Goal: Check status: Check status

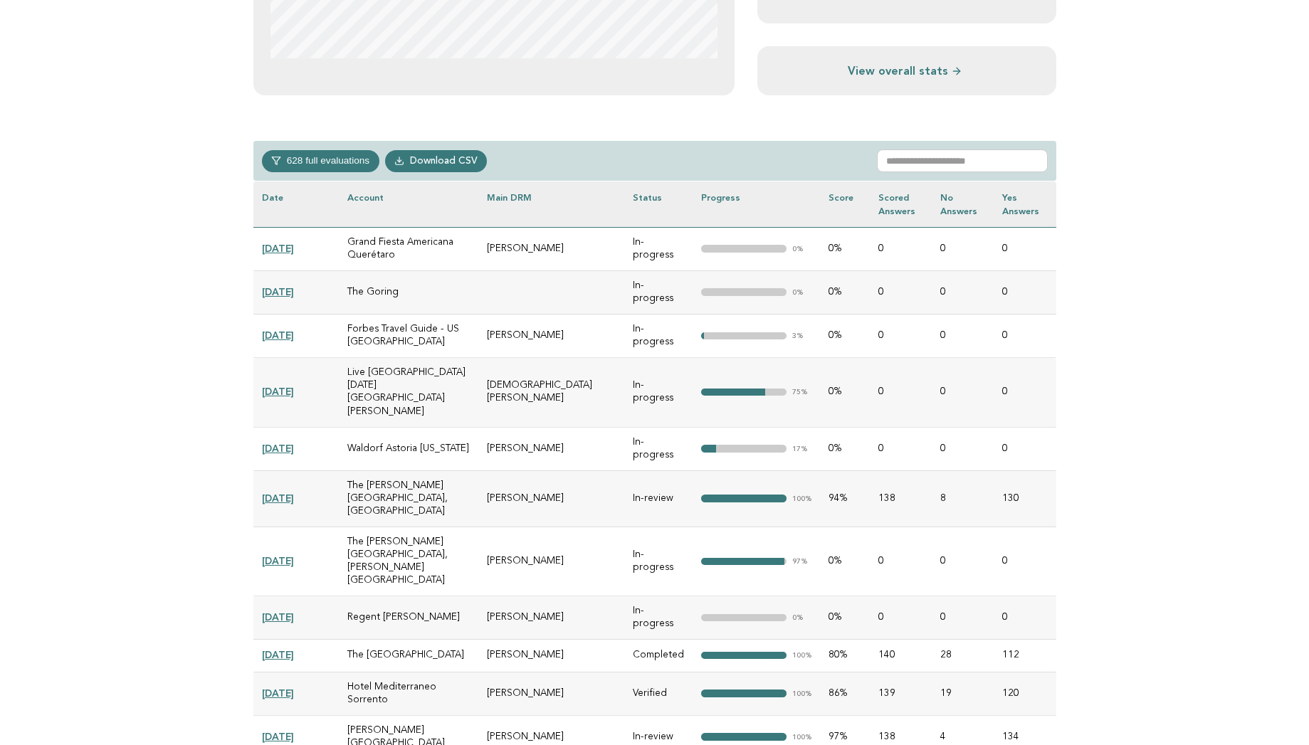
scroll to position [541, 0]
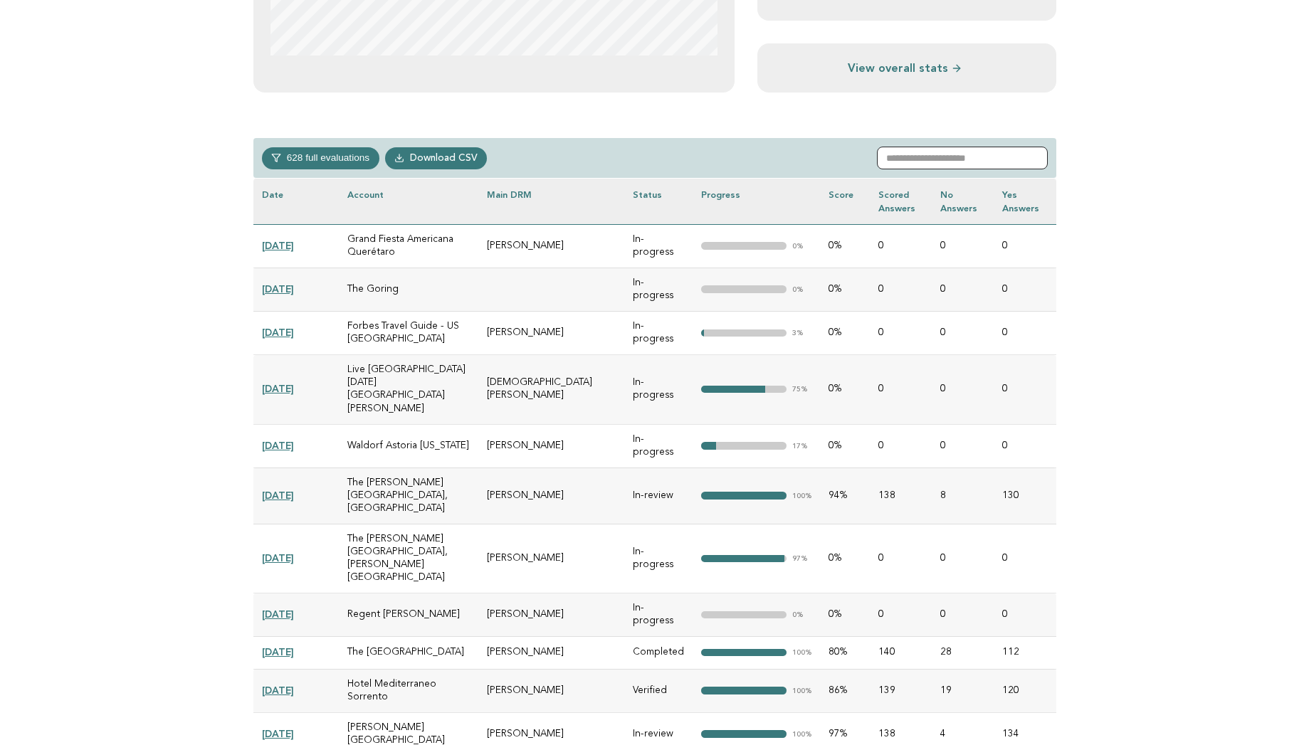
click at [913, 157] on input "text" at bounding box center [962, 158] width 171 height 23
click at [909, 159] on input "text" at bounding box center [962, 158] width 171 height 23
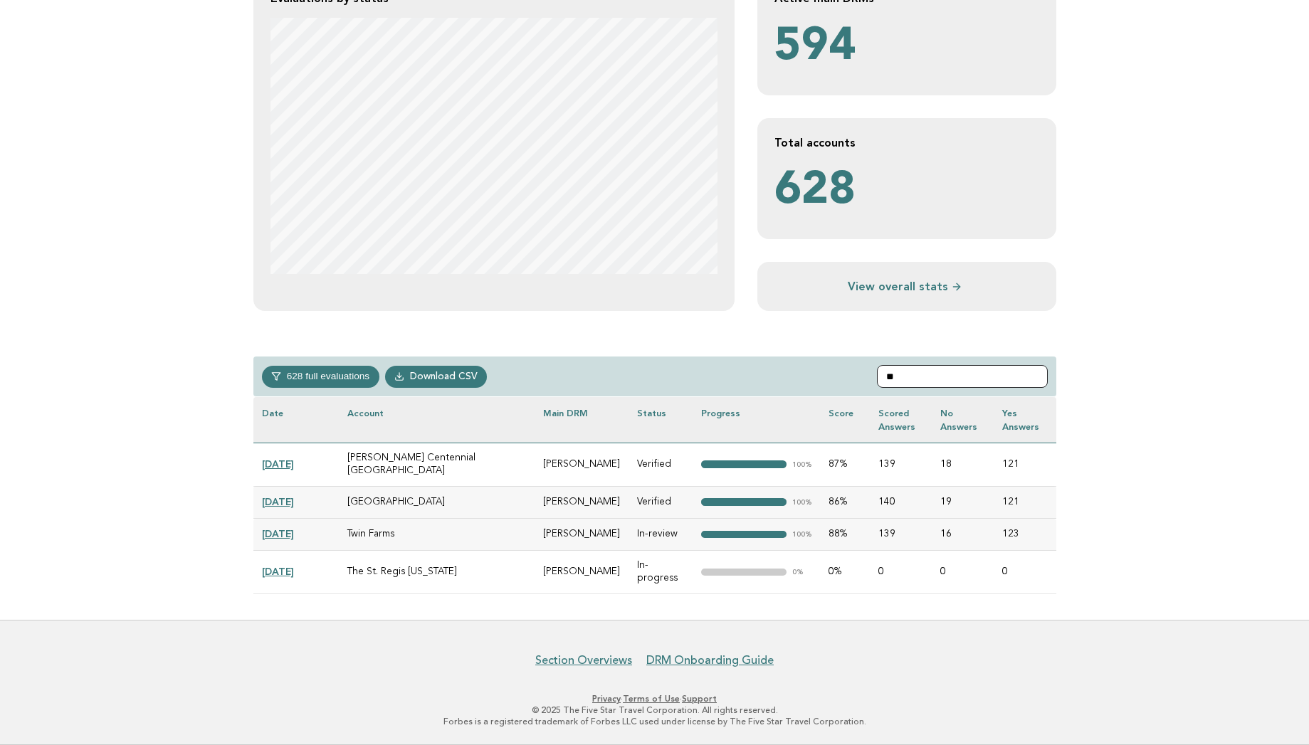
scroll to position [204, 0]
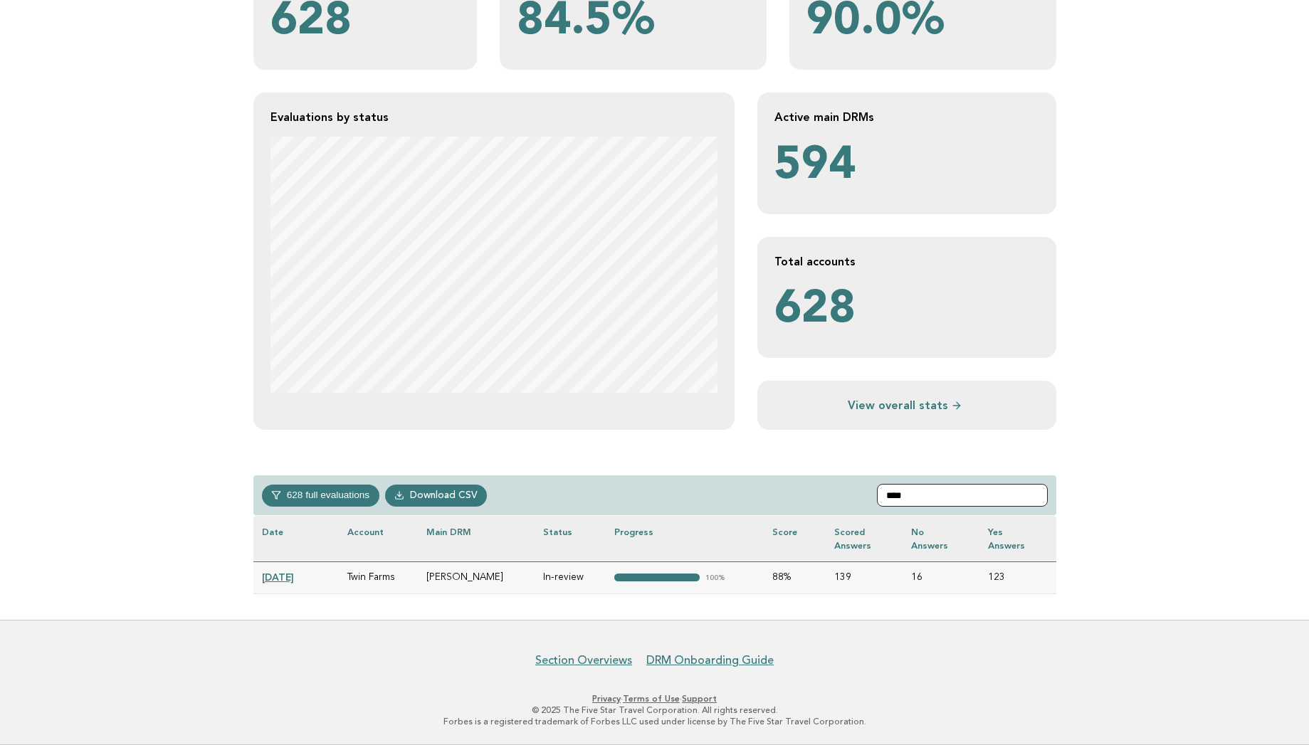
type input "****"
drag, startPoint x: 399, startPoint y: 575, endPoint x: 344, endPoint y: 581, distance: 55.1
click at [344, 581] on td "Twin Farms" at bounding box center [379, 577] width 80 height 32
copy td "Twin Farms"
click at [287, 579] on link "[DATE]" at bounding box center [278, 576] width 32 height 11
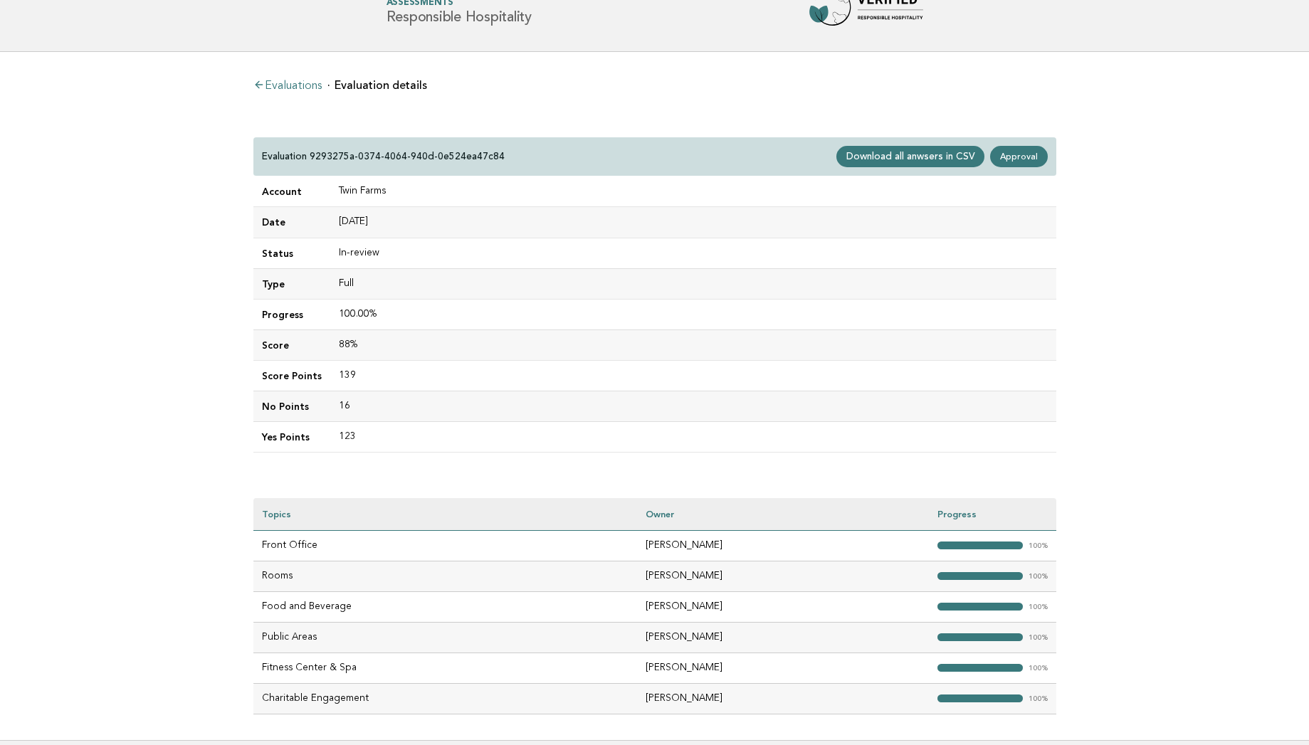
scroll to position [57, 0]
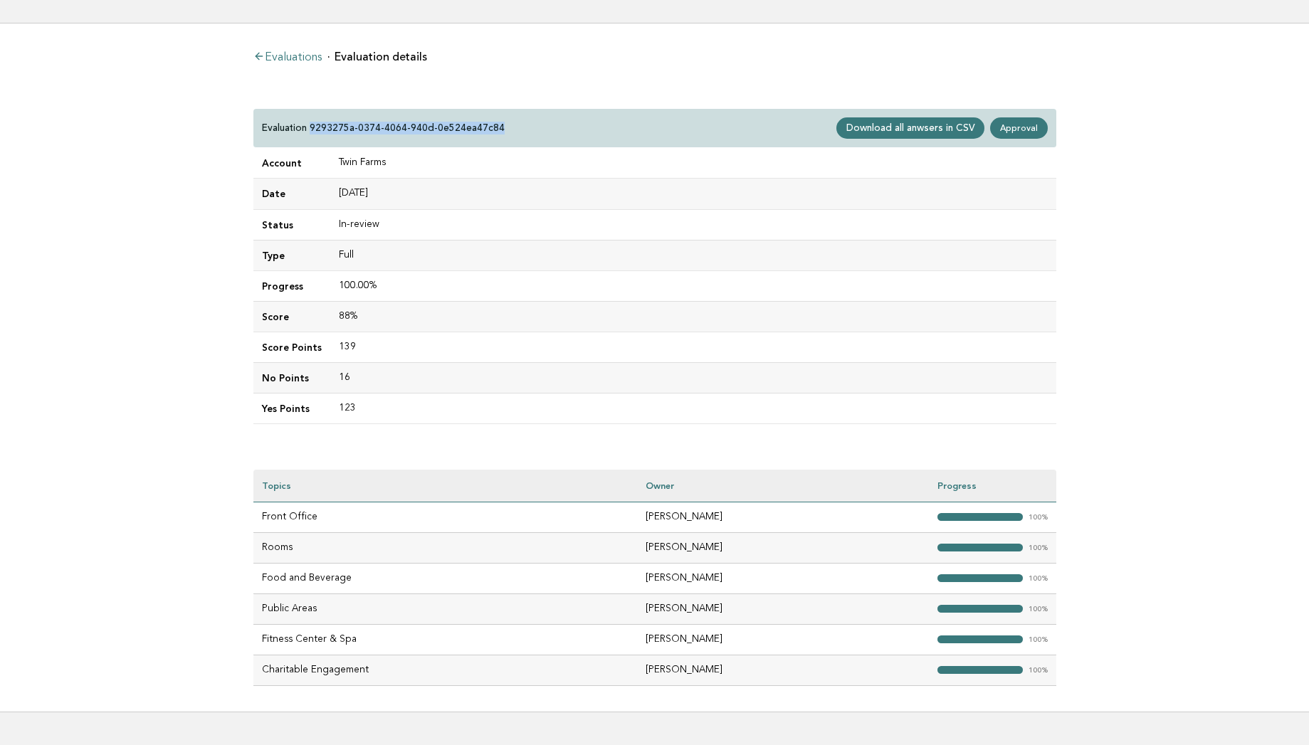
drag, startPoint x: 311, startPoint y: 125, endPoint x: 512, endPoint y: 127, distance: 201.4
click at [512, 127] on div "Evaluation 9293275a-0374-4064-940d-0e524ea47c84 Download all anwsers in CSV App…" at bounding box center [654, 128] width 803 height 39
copy p "9293275a-0374-4064-940d-0e524ea47c84"
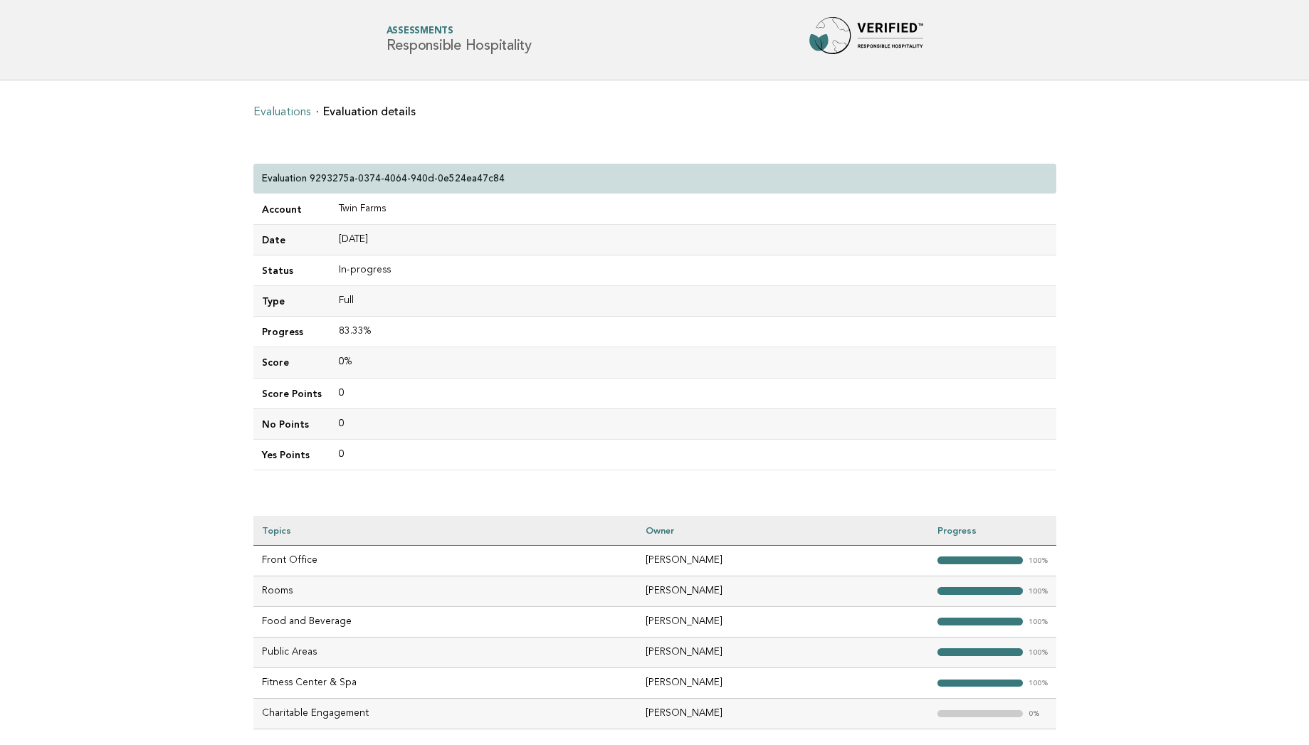
scroll to position [57, 0]
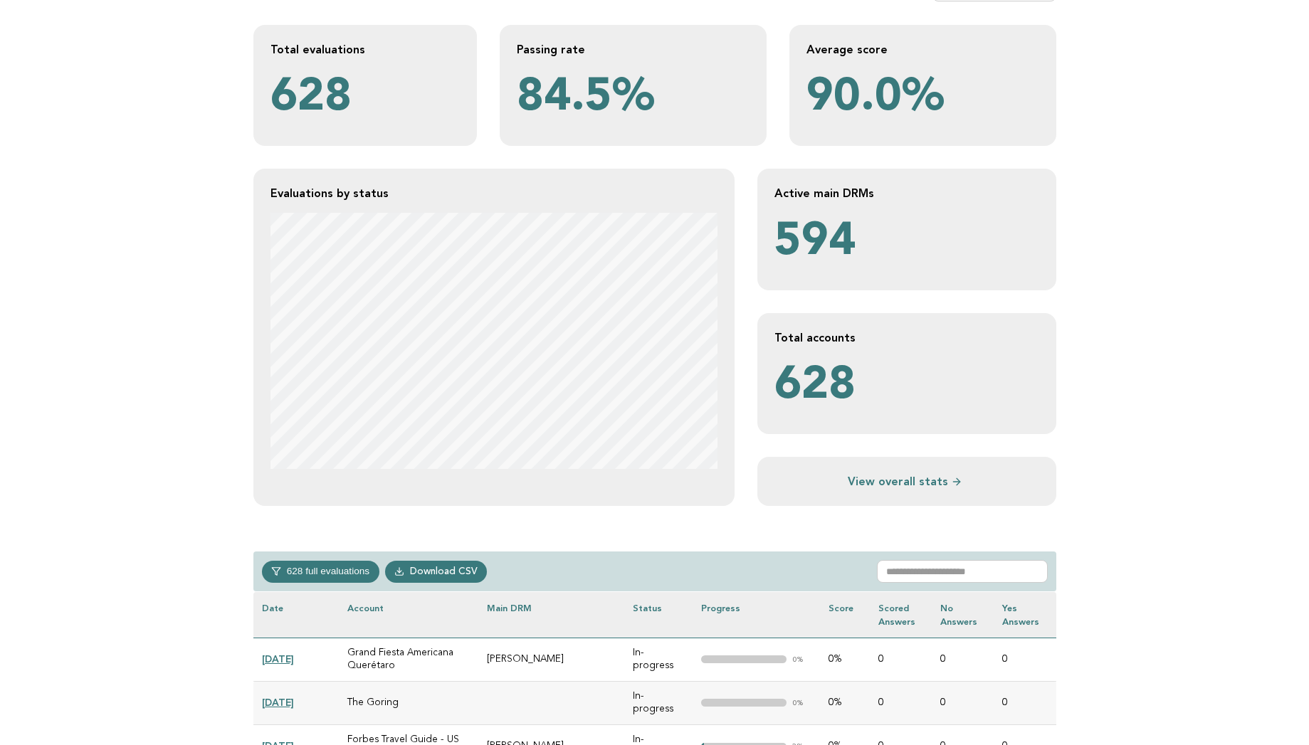
scroll to position [142, 0]
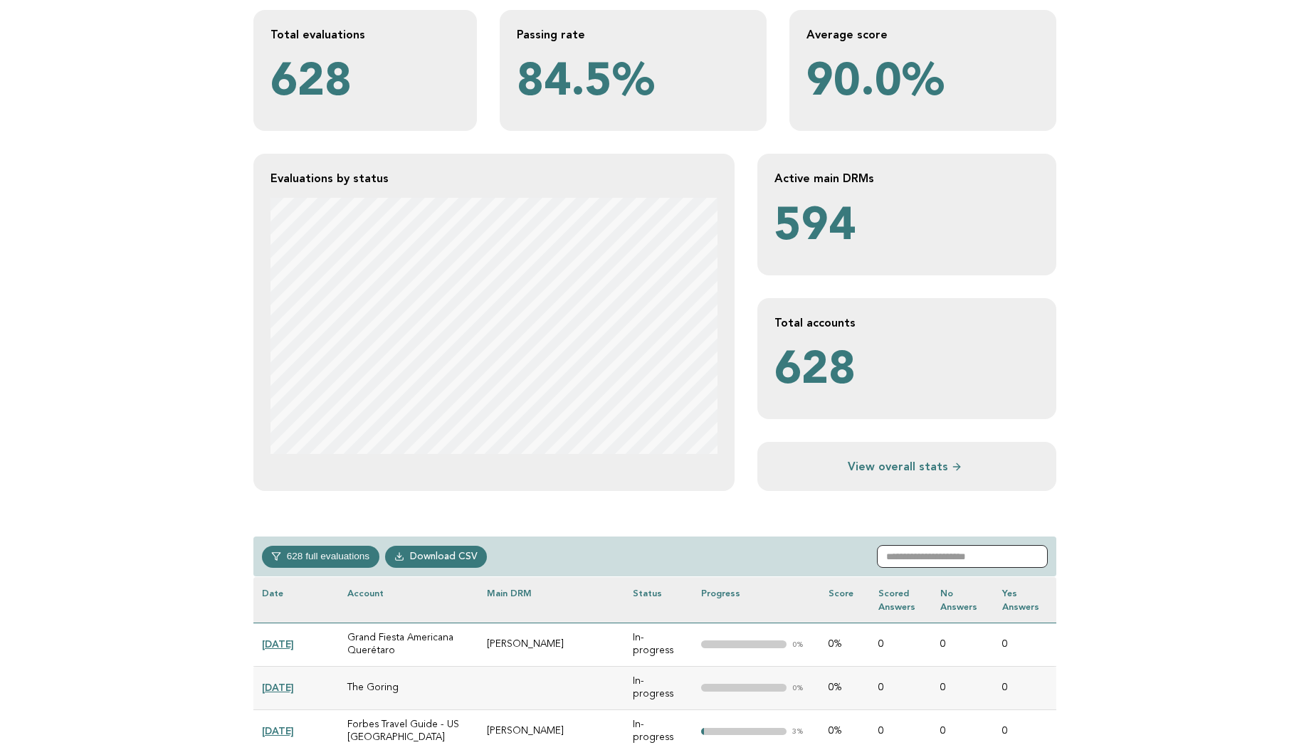
click at [939, 553] on input "text" at bounding box center [962, 556] width 171 height 23
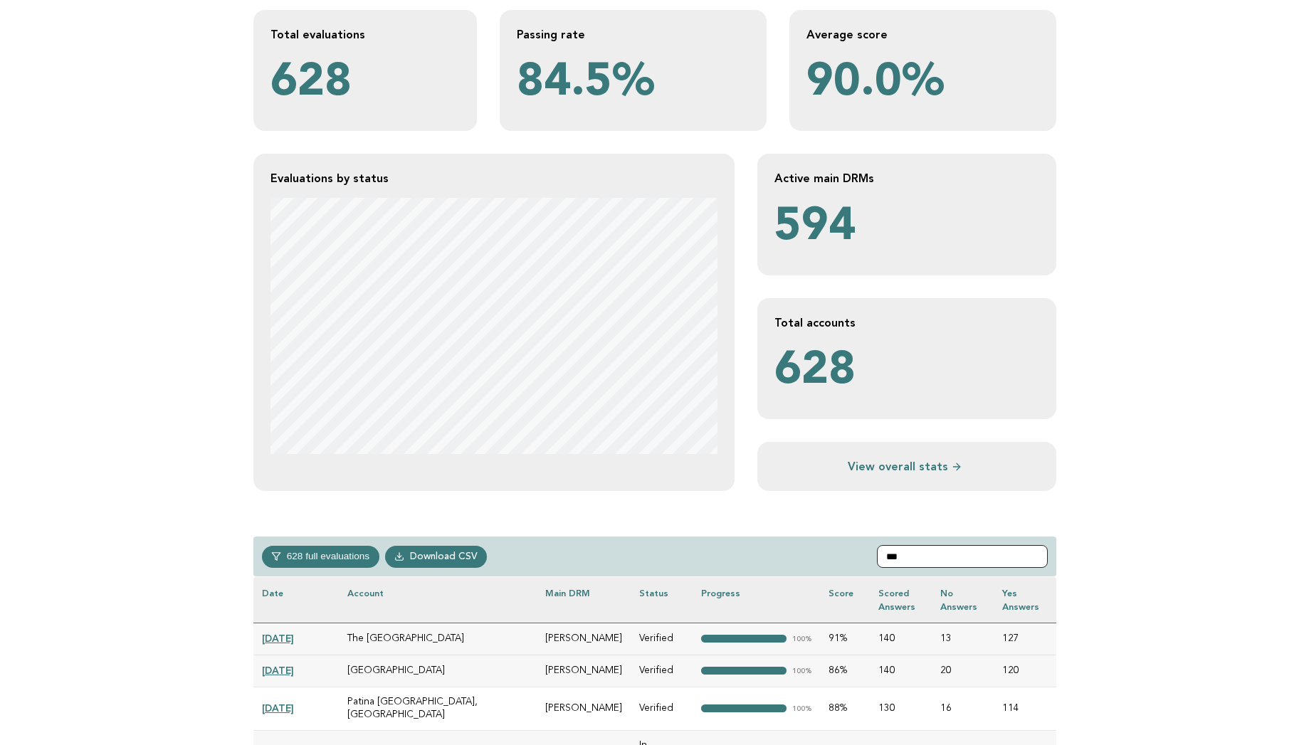
type input "****"
